Goal: Task Accomplishment & Management: Manage account settings

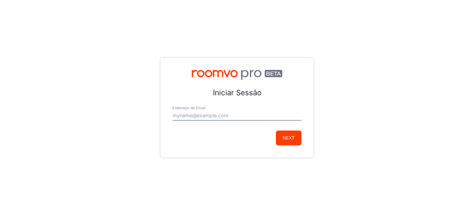
type input "[EMAIL_ADDRESS][DOMAIN_NAME]"
click at [277, 136] on button "Next" at bounding box center [289, 137] width 26 height 15
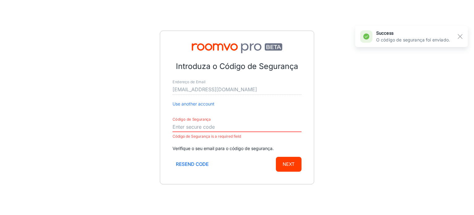
click at [210, 129] on input "Código de Segurança" at bounding box center [237, 127] width 129 height 10
paste input "334970"
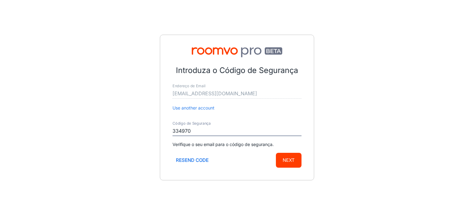
type input "334970"
click at [288, 160] on button "Next" at bounding box center [289, 159] width 26 height 15
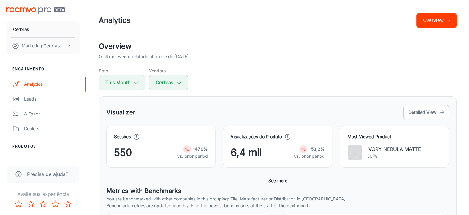
click at [280, 70] on div "Data This Month Vendors Cerbras" at bounding box center [278, 78] width 358 height 23
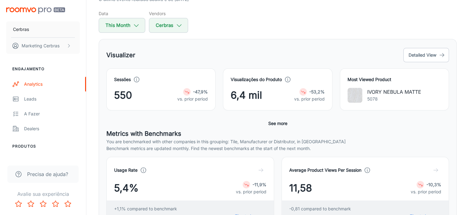
scroll to position [62, 0]
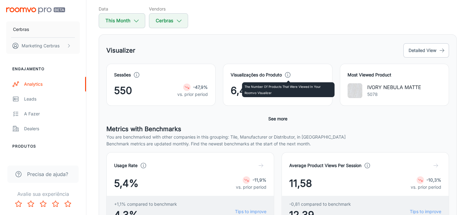
click at [288, 73] on icon at bounding box center [288, 74] width 7 height 7
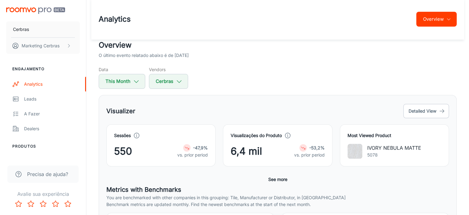
scroll to position [0, 0]
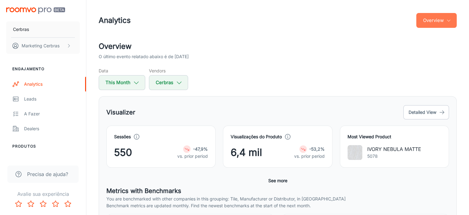
click at [442, 20] on button "Overview" at bounding box center [437, 20] width 40 height 15
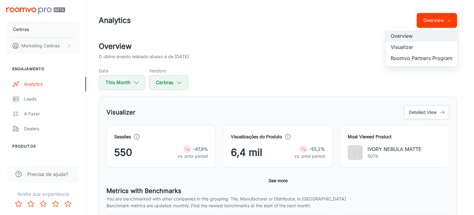
click at [420, 112] on div at bounding box center [237, 107] width 474 height 215
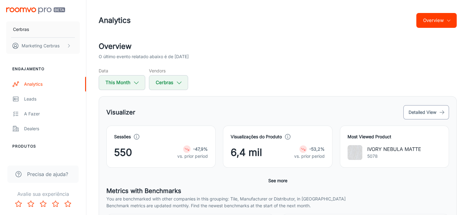
click at [419, 114] on button "Detailed View" at bounding box center [427, 112] width 46 height 14
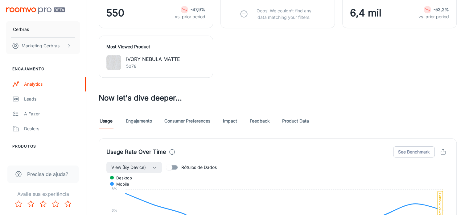
scroll to position [340, 0]
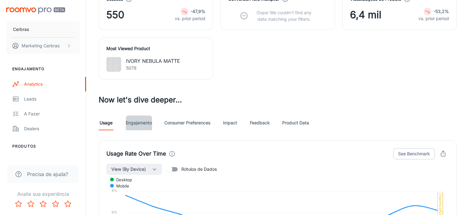
click at [139, 115] on link "Engajamento" at bounding box center [139, 122] width 26 height 15
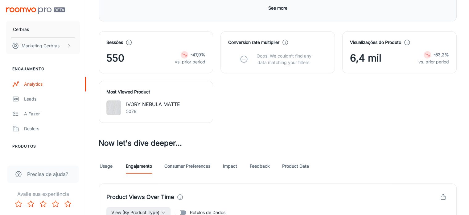
scroll to position [340, 0]
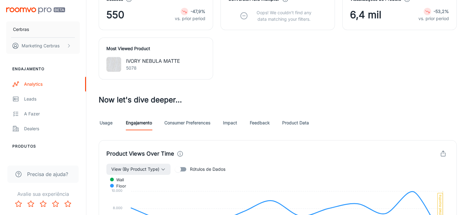
click at [179, 163] on input "Rótulos de Dados" at bounding box center [178, 169] width 35 height 12
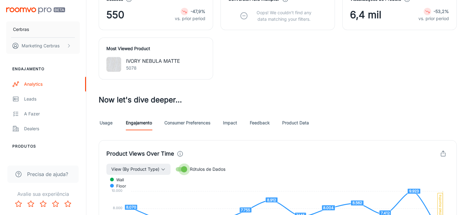
click at [182, 163] on input "Rótulos de Dados" at bounding box center [184, 169] width 35 height 12
checkbox input "false"
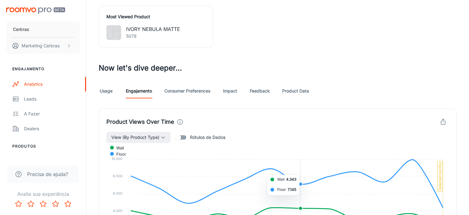
scroll to position [370, 0]
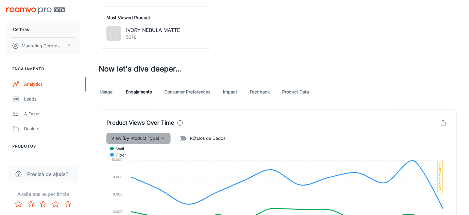
click at [146, 134] on span "View (By Product Type)" at bounding box center [135, 137] width 48 height 7
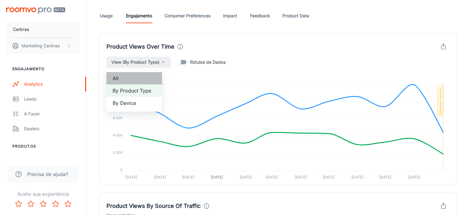
click at [125, 79] on span "All" at bounding box center [134, 77] width 43 height 7
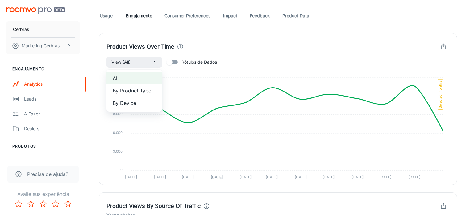
click at [130, 89] on span "By Product Type" at bounding box center [134, 90] width 43 height 7
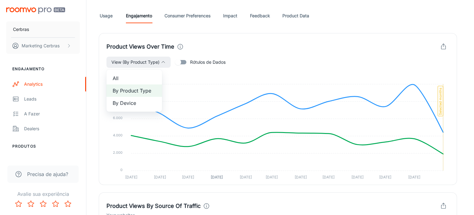
click at [123, 100] on span "By Device" at bounding box center [134, 102] width 43 height 7
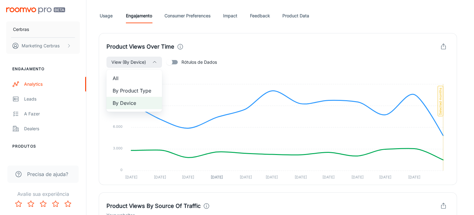
click at [143, 62] on div at bounding box center [237, 107] width 474 height 215
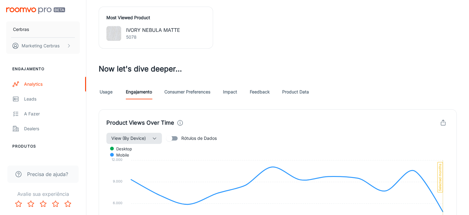
click at [136, 134] on span "View (By Device)" at bounding box center [128, 137] width 35 height 7
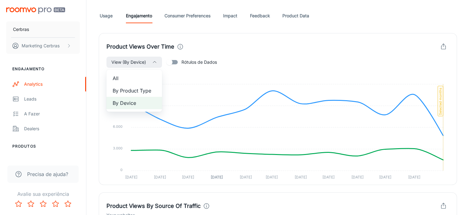
click at [245, 73] on div at bounding box center [237, 107] width 474 height 215
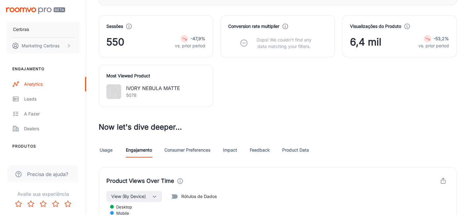
scroll to position [370, 0]
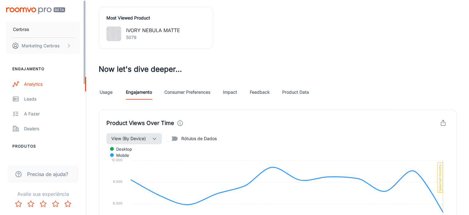
click at [138, 135] on span "View (By Device)" at bounding box center [128, 138] width 35 height 7
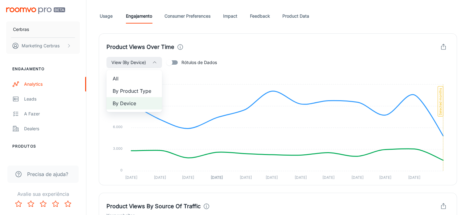
click at [122, 80] on span "All" at bounding box center [134, 78] width 43 height 7
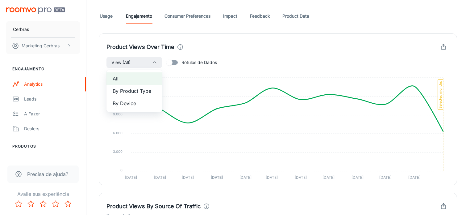
click at [272, 91] on div at bounding box center [237, 107] width 474 height 215
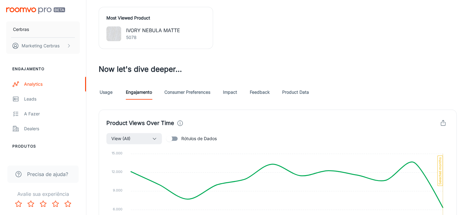
click at [100, 85] on link "Usage" at bounding box center [106, 92] width 15 height 15
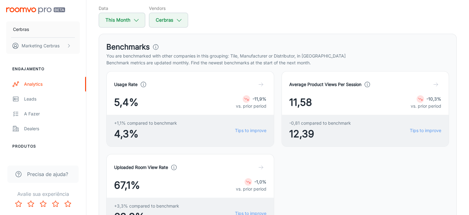
scroll to position [62, 0]
click at [133, 20] on icon "button" at bounding box center [136, 20] width 7 height 7
select select "8"
select select "2025"
select select "8"
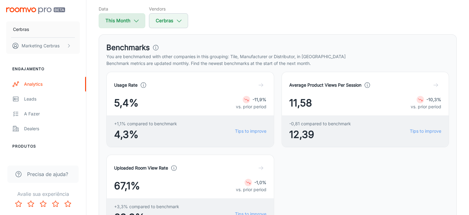
select select "2025"
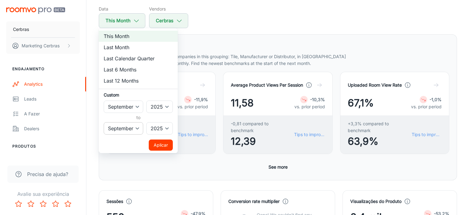
click at [142, 128] on select "January February March April May June July August September October November De…" at bounding box center [124, 128] width 40 height 12
select select "6"
click at [104, 122] on select "January February March April May June July August September October November De…" at bounding box center [124, 128] width 40 height 12
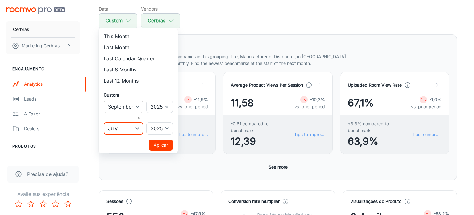
click at [139, 109] on select "January February March April May June July August September October November De…" at bounding box center [124, 106] width 40 height 12
select select "6"
click at [104, 100] on select "January February March April May June July August September October November De…" at bounding box center [124, 106] width 40 height 12
click at [164, 147] on button "Aplicar" at bounding box center [161, 144] width 24 height 11
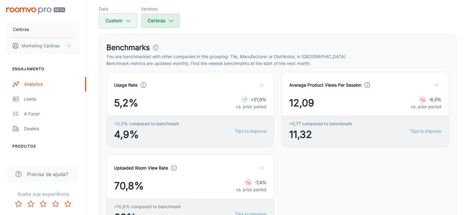
click at [165, 20] on button "Cerbras" at bounding box center [160, 20] width 39 height 15
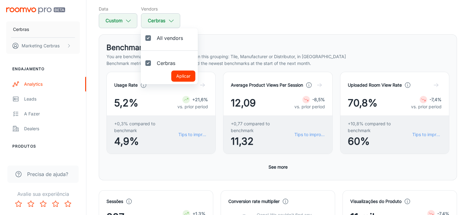
click at [129, 19] on div at bounding box center [237, 107] width 474 height 215
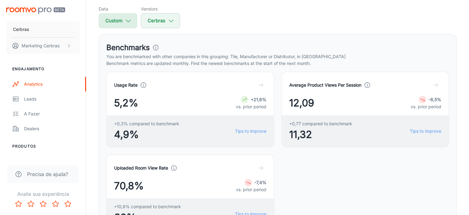
click at [130, 21] on icon "button" at bounding box center [128, 20] width 7 height 7
select select "6"
select select "2025"
select select "6"
select select "2025"
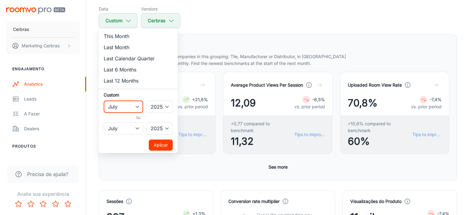
click at [135, 108] on select "January February March April May June July August September October November De…" at bounding box center [124, 106] width 40 height 12
select select "7"
click at [104, 100] on select "January February March April May June July August September October November De…" at bounding box center [124, 106] width 40 height 12
click at [133, 126] on select "January February March April May June July August September October November De…" at bounding box center [124, 128] width 40 height 12
select select "7"
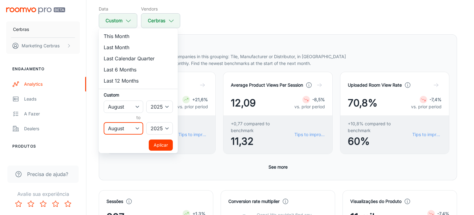
click at [104, 122] on select "January February March April May June July August September October November De…" at bounding box center [124, 128] width 40 height 12
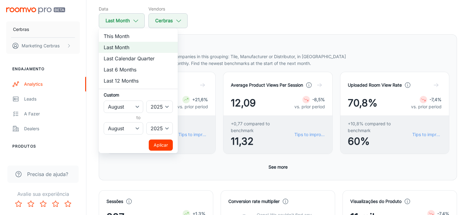
click at [163, 147] on button "Aplicar" at bounding box center [161, 144] width 24 height 11
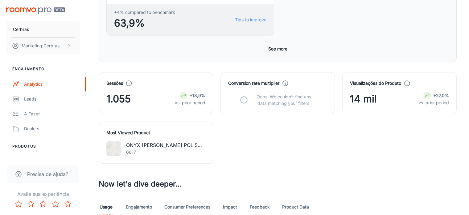
scroll to position [340, 0]
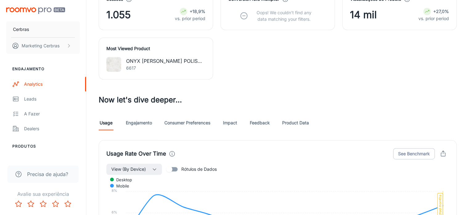
drag, startPoint x: 141, startPoint y: 56, endPoint x: 137, endPoint y: 50, distance: 7.5
click at [140, 55] on div "Visualizer O último evento relatado abaixo é de [DATE] Data Last Month Vendors …" at bounding box center [277, 158] width 373 height 915
click at [137, 115] on link "Engajamento" at bounding box center [139, 122] width 26 height 15
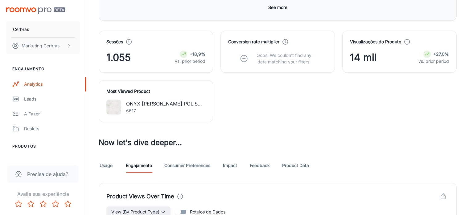
scroll to position [340, 0]
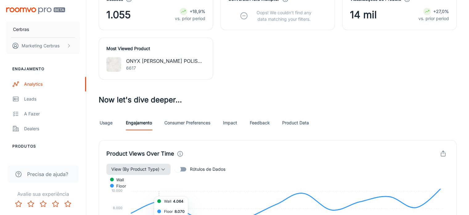
click at [158, 165] on span "View (By Product Type)" at bounding box center [135, 168] width 48 height 7
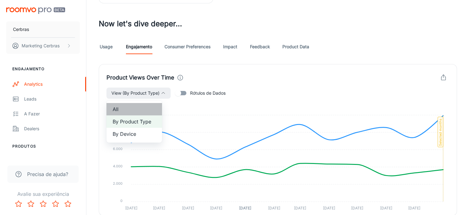
click at [126, 110] on span "All" at bounding box center [134, 108] width 43 height 7
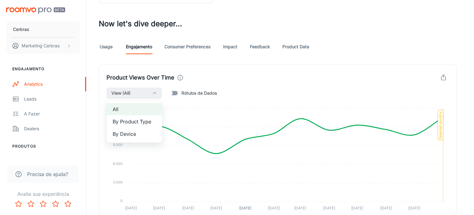
click at [409, 137] on div at bounding box center [237, 107] width 474 height 215
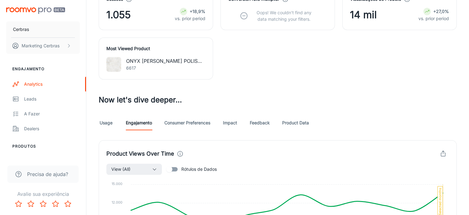
click at [414, 137] on div at bounding box center [234, 107] width 469 height 215
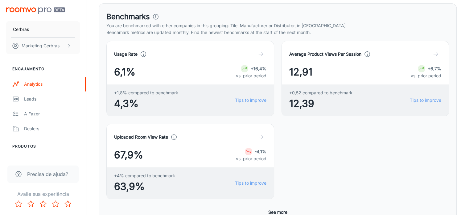
scroll to position [0, 0]
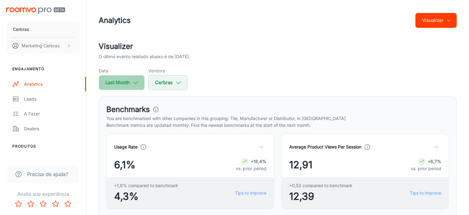
click at [134, 81] on icon "button" at bounding box center [135, 82] width 7 height 7
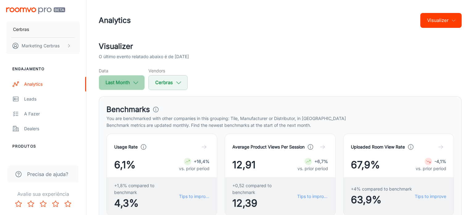
select select "7"
select select "2025"
select select "7"
select select "2025"
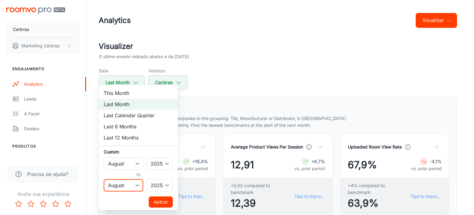
click at [123, 183] on select "January February March April May June July August September October November De…" at bounding box center [124, 185] width 40 height 12
select select "8"
click at [104, 179] on select "January February March April May June July August September October November De…" at bounding box center [124, 185] width 40 height 12
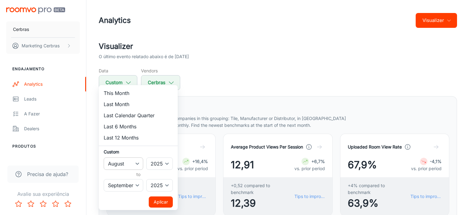
click at [138, 162] on select "January February March April May June July August September October November De…" at bounding box center [124, 163] width 40 height 12
select select "8"
click at [104, 157] on select "January February March April May June July August September October November De…" at bounding box center [124, 163] width 40 height 12
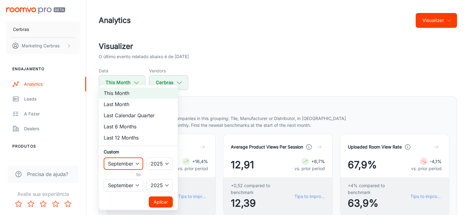
click at [162, 197] on button "Aplicar" at bounding box center [161, 201] width 24 height 11
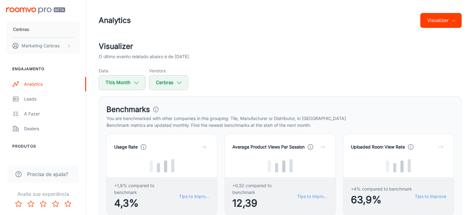
click at [155, 156] on button "Aplicar" at bounding box center [145, 153] width 18 height 6
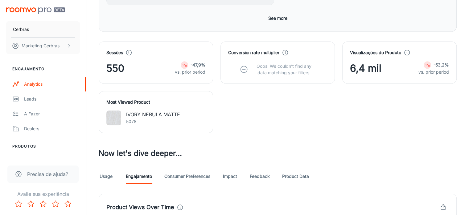
scroll to position [340, 0]
